Goal: Find specific page/section: Find specific page/section

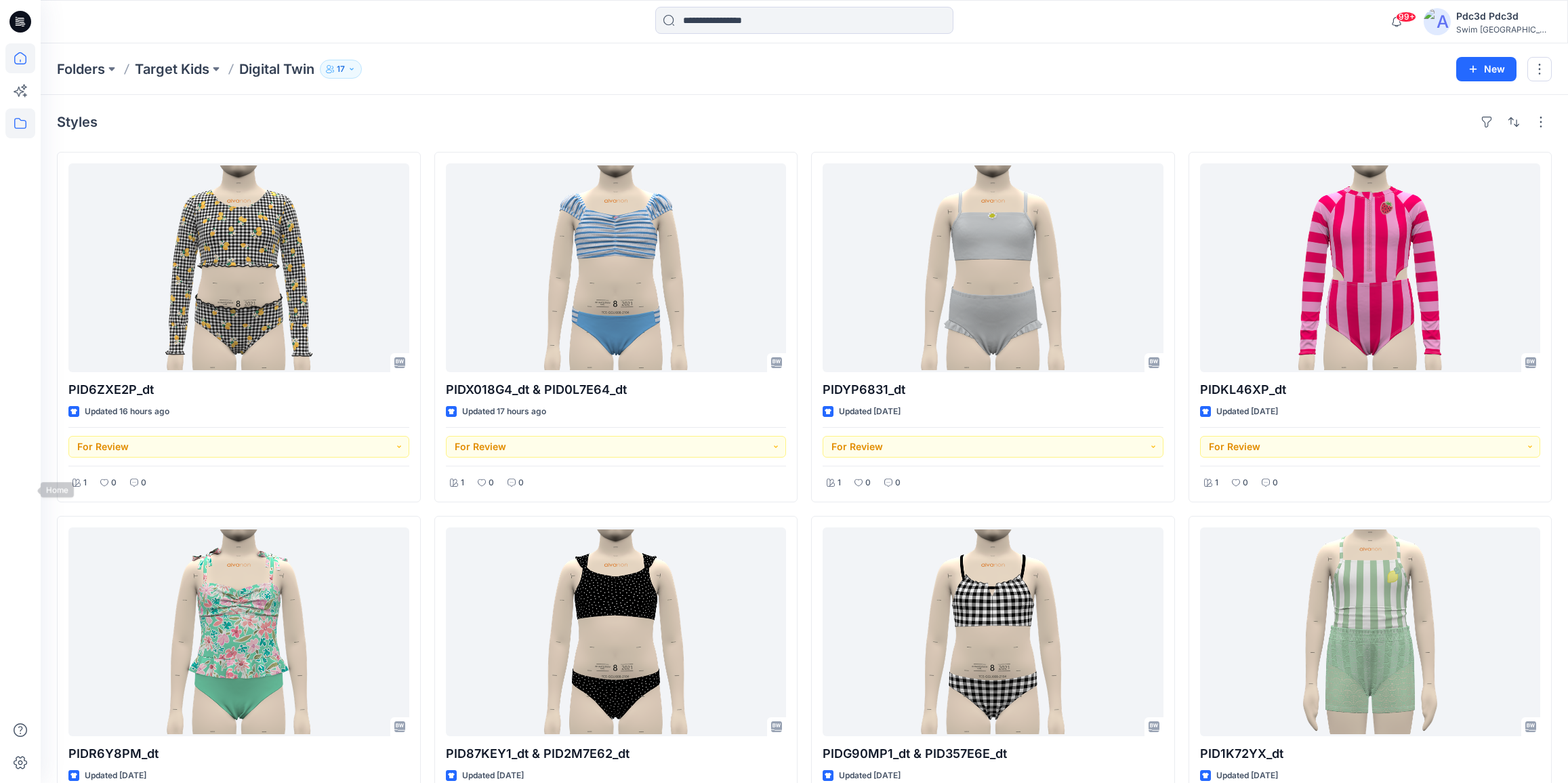
scroll to position [431, 0]
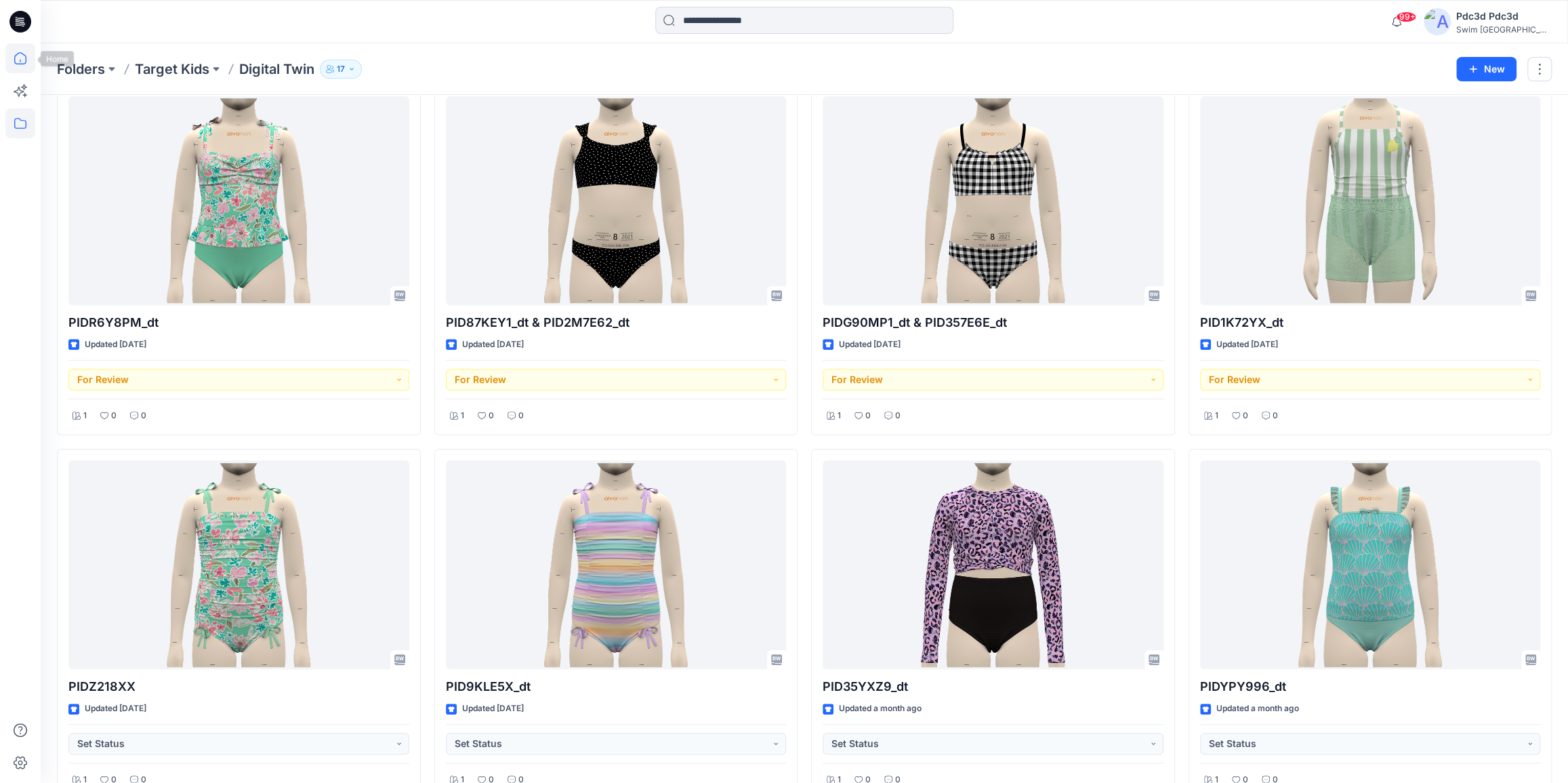
click at [12, 56] on icon at bounding box center [21, 58] width 30 height 30
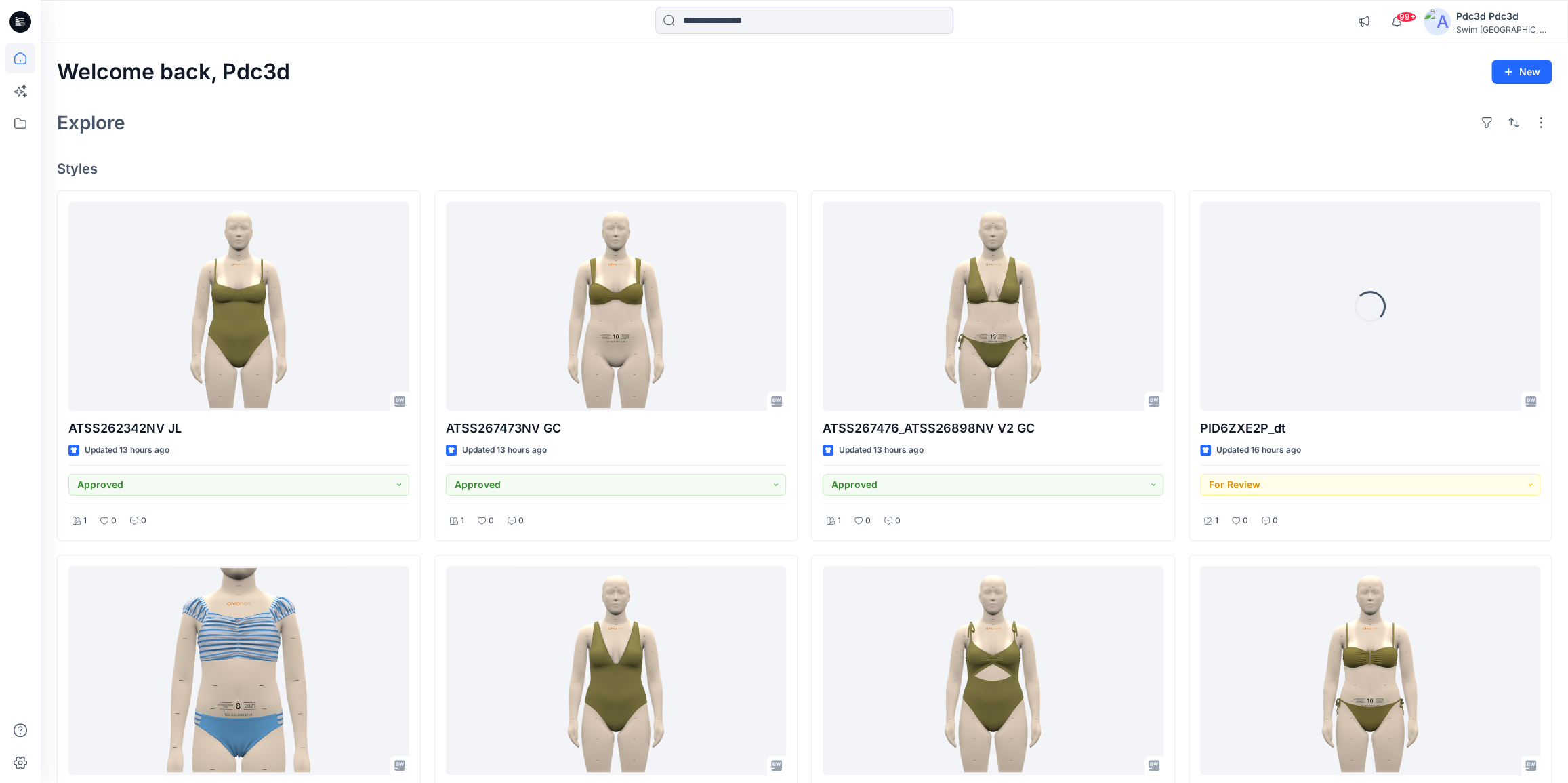
click at [741, 4] on div "99+ Notifications [PERSON_NAME] changed the status of ATSS262342NV JL to Approv…" at bounding box center [804, 21] width 1528 height 43
click at [742, 21] on input at bounding box center [804, 21] width 298 height 27
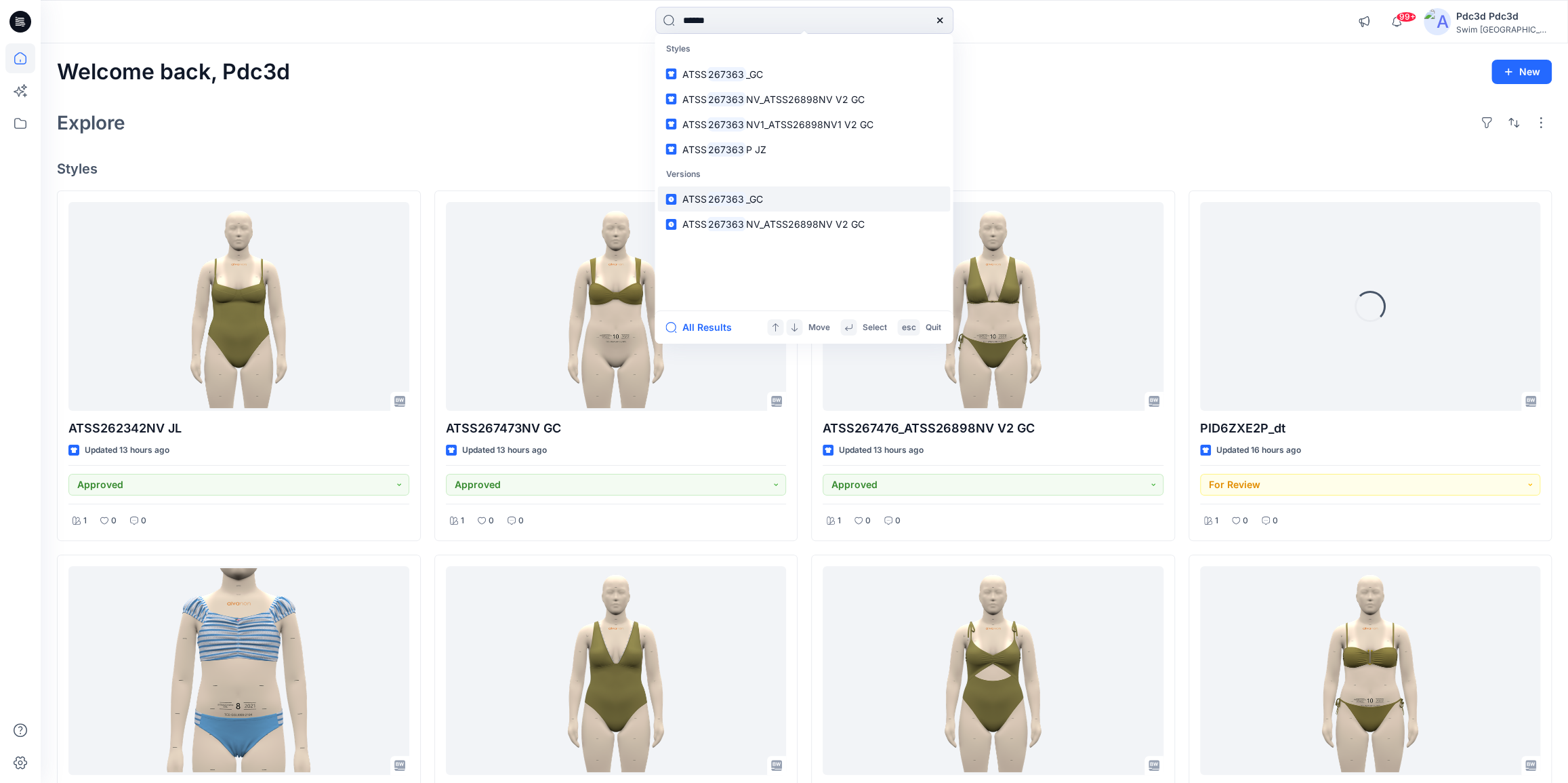
type input "******"
click at [769, 197] on link "ATSS 267363 _GC" at bounding box center [804, 198] width 293 height 25
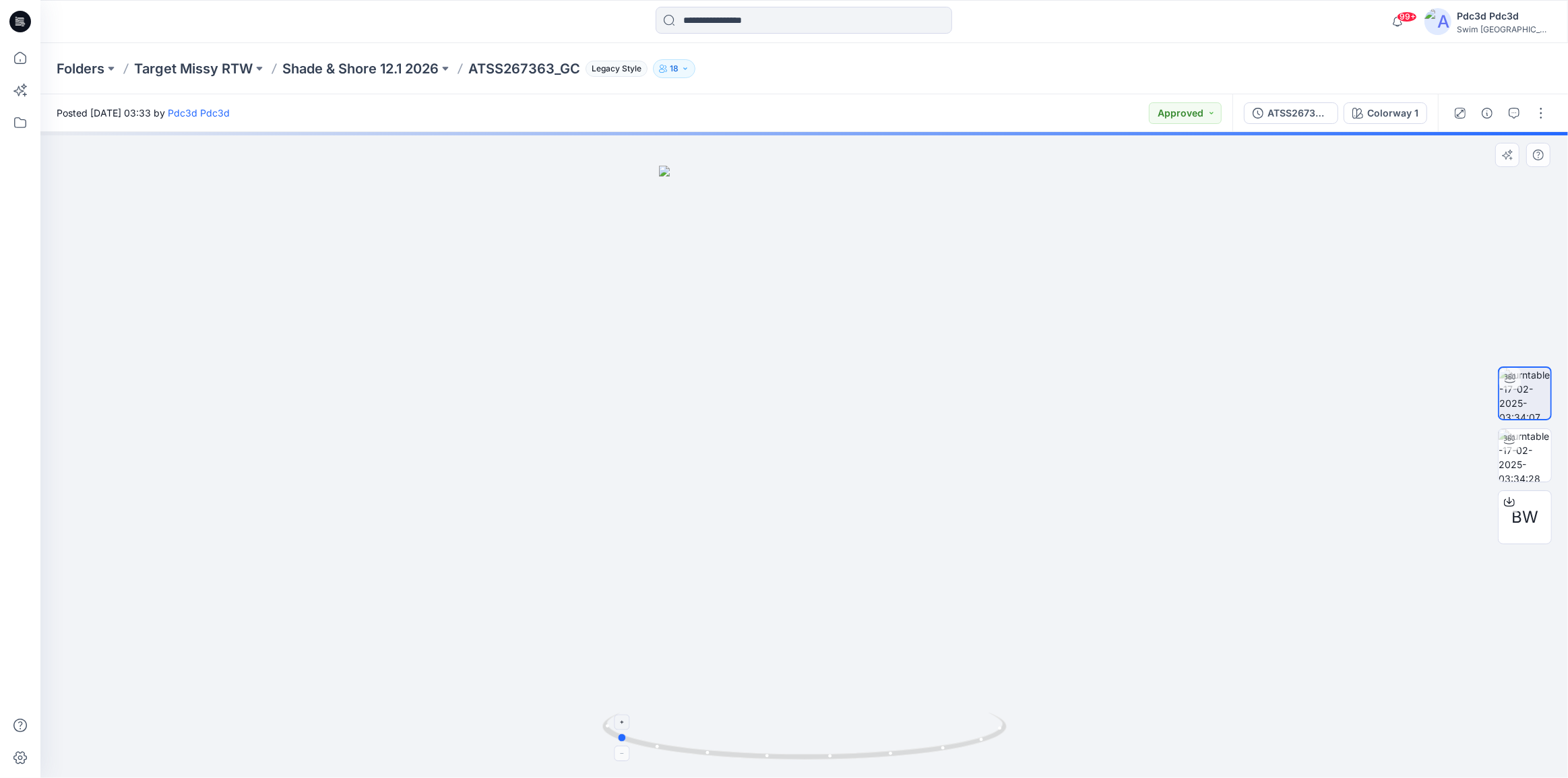
drag, startPoint x: 950, startPoint y: 748, endPoint x: 761, endPoint y: 729, distance: 190.0
click at [761, 729] on icon at bounding box center [805, 738] width 407 height 51
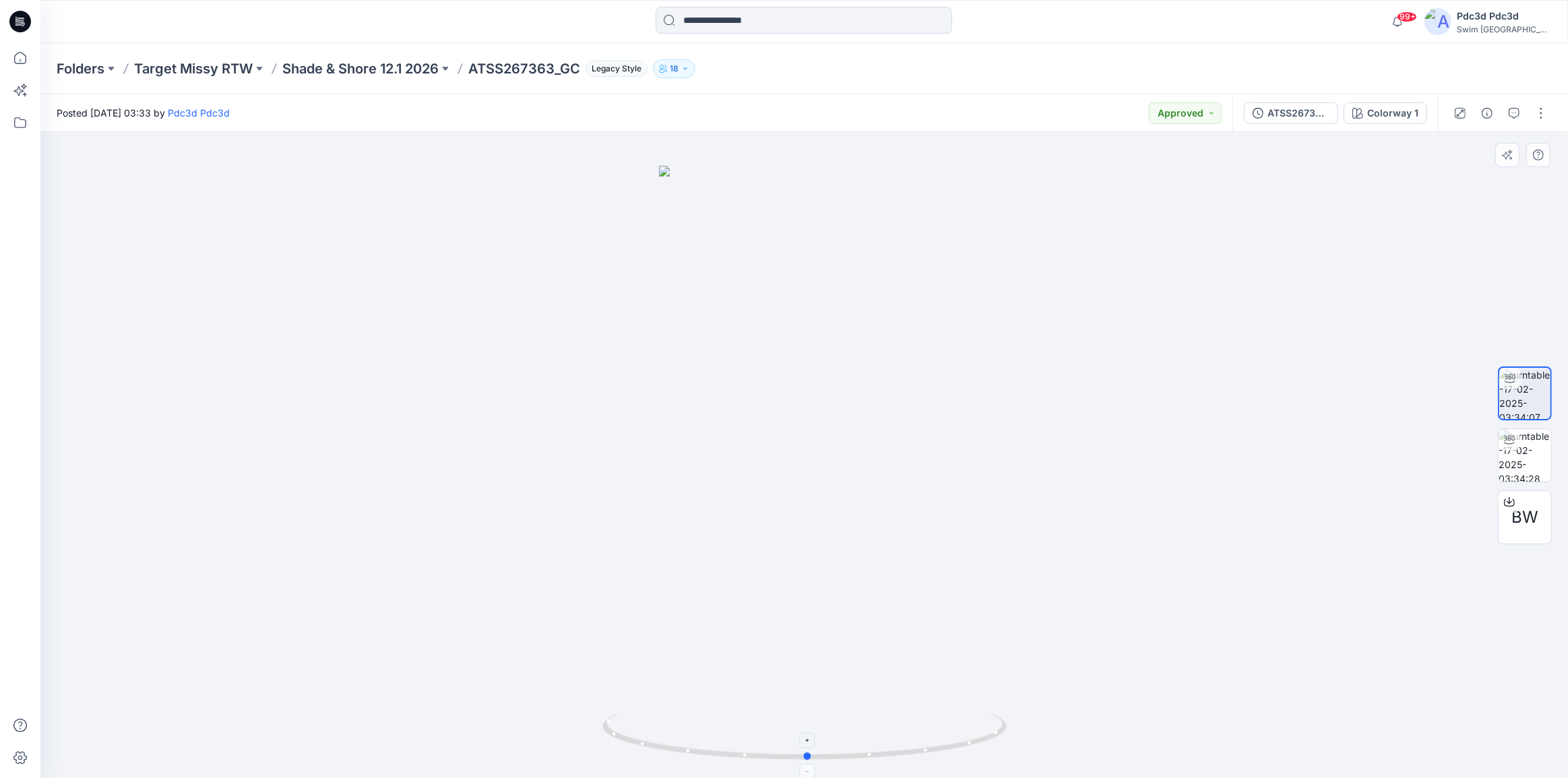
drag, startPoint x: 835, startPoint y: 761, endPoint x: 979, endPoint y: 761, distance: 144.0
click at [979, 761] on icon at bounding box center [805, 738] width 407 height 51
